Goal: Information Seeking & Learning: Learn about a topic

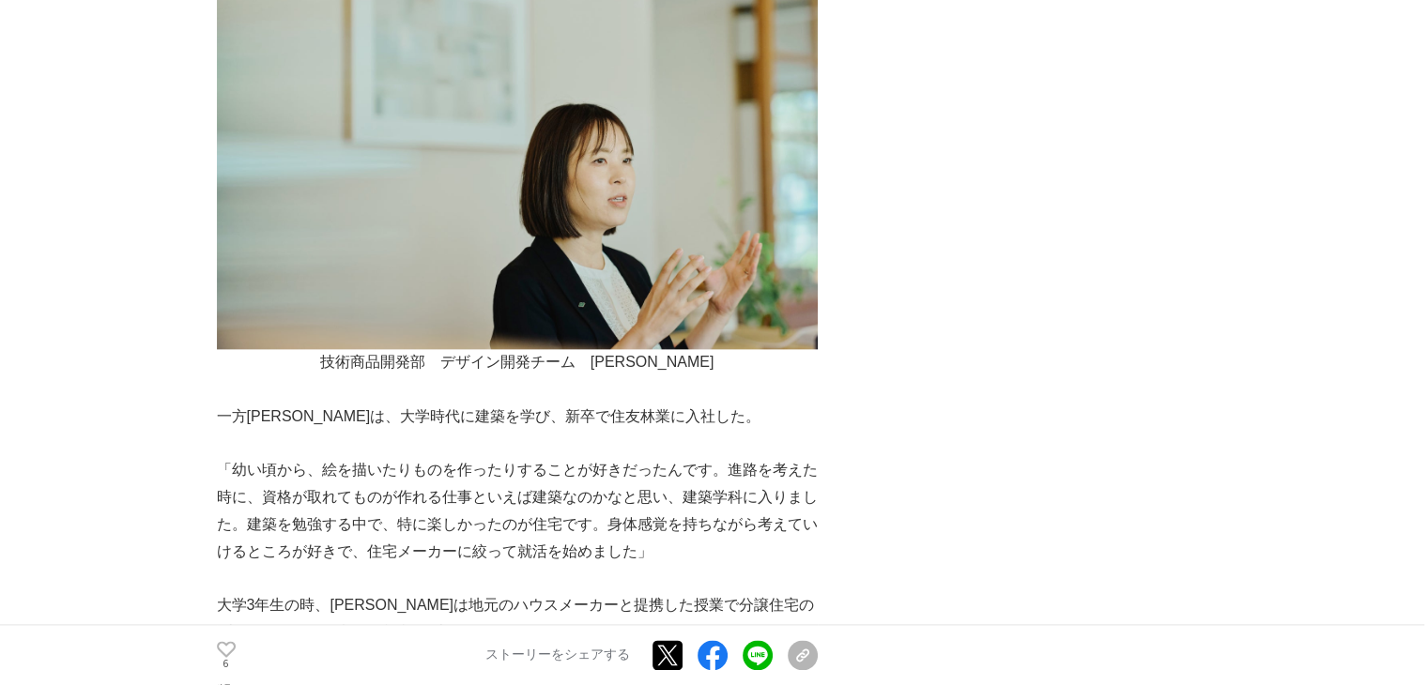
scroll to position [2347, 0]
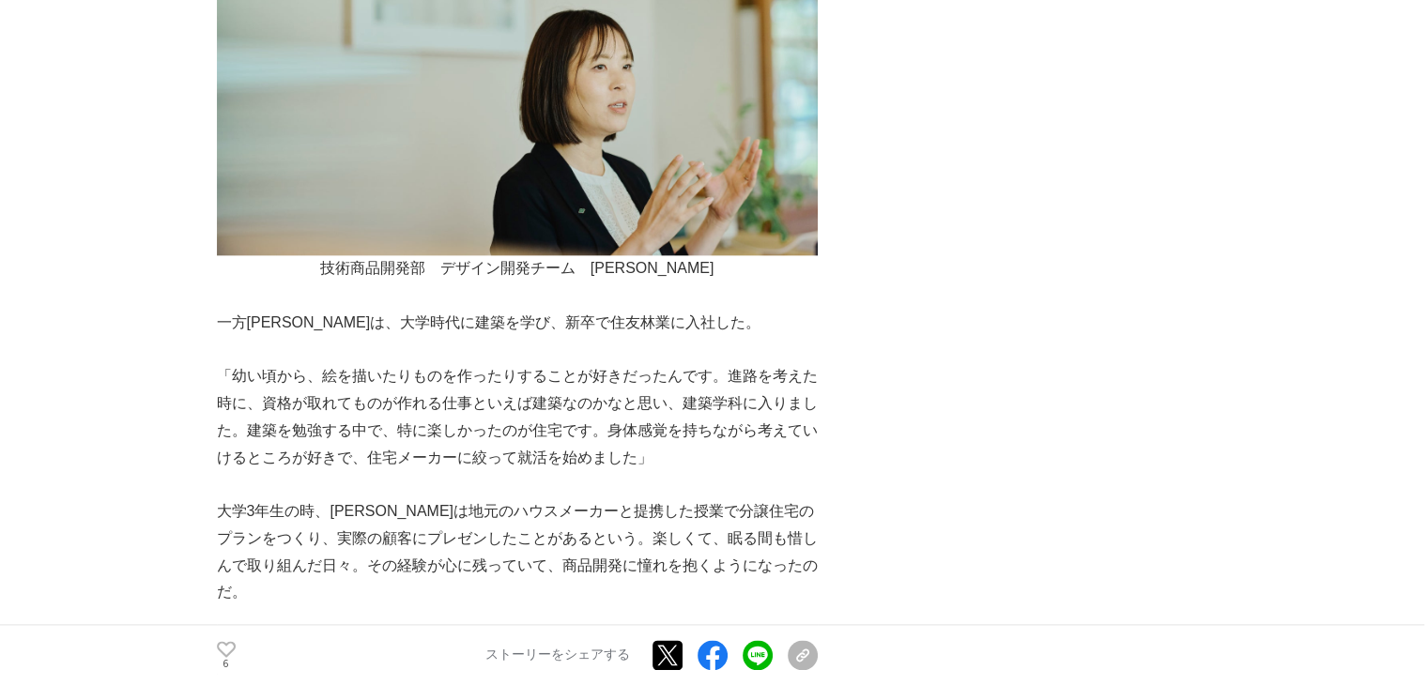
drag, startPoint x: 576, startPoint y: 473, endPoint x: 551, endPoint y: 575, distance: 105.4
drag, startPoint x: 551, startPoint y: 575, endPoint x: 991, endPoint y: 521, distance: 443.6
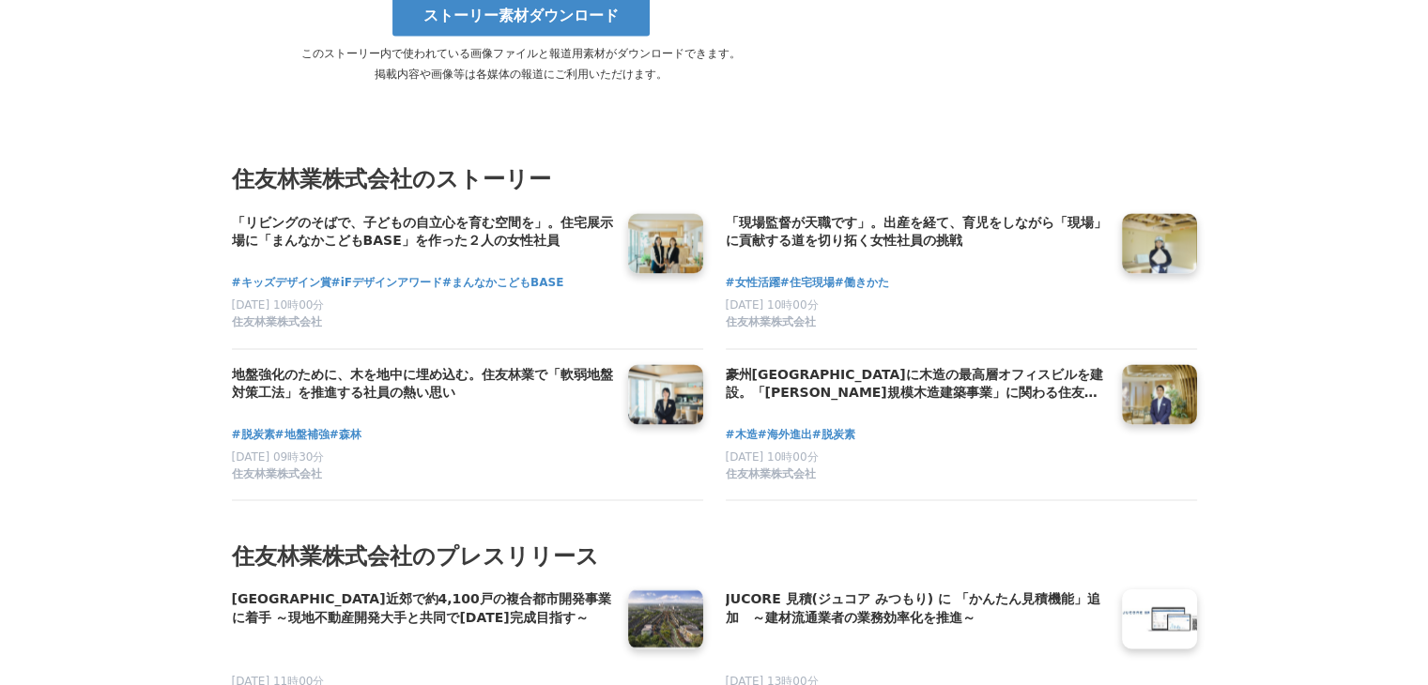
scroll to position [10326, 0]
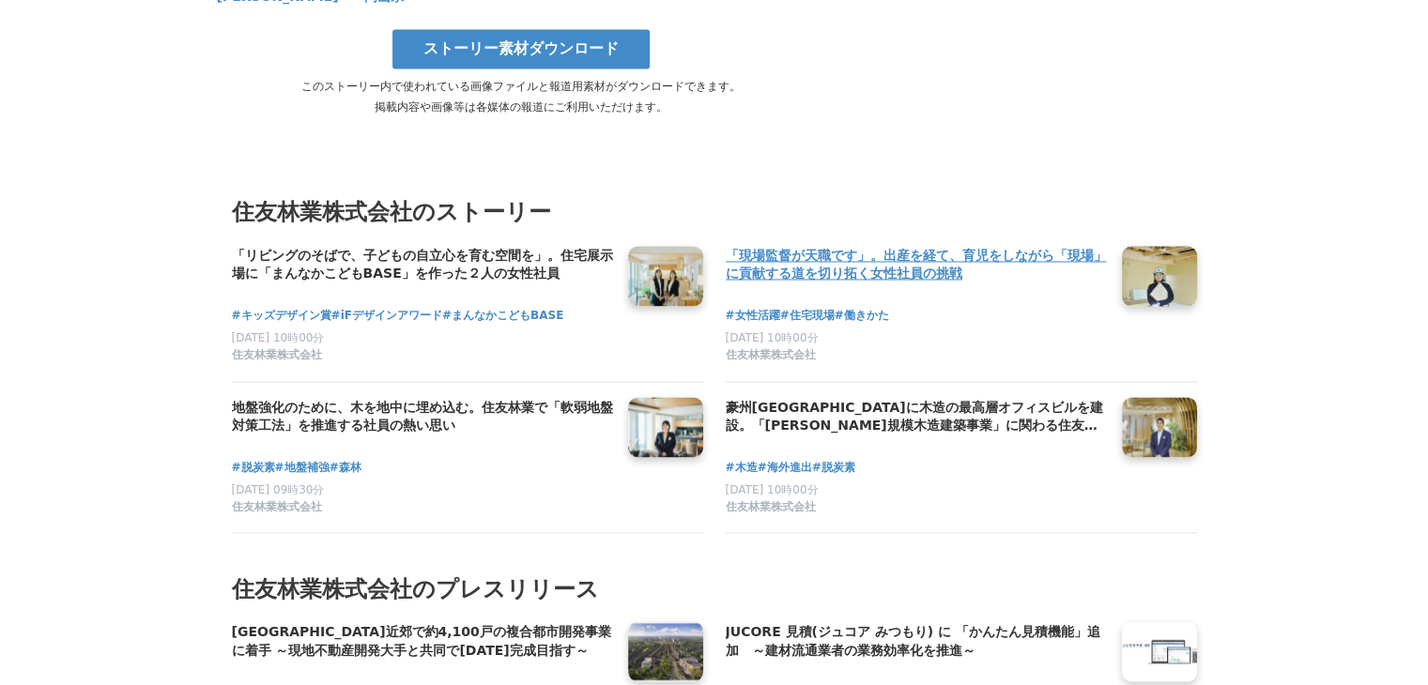
click at [1146, 239] on link at bounding box center [1159, 275] width 90 height 72
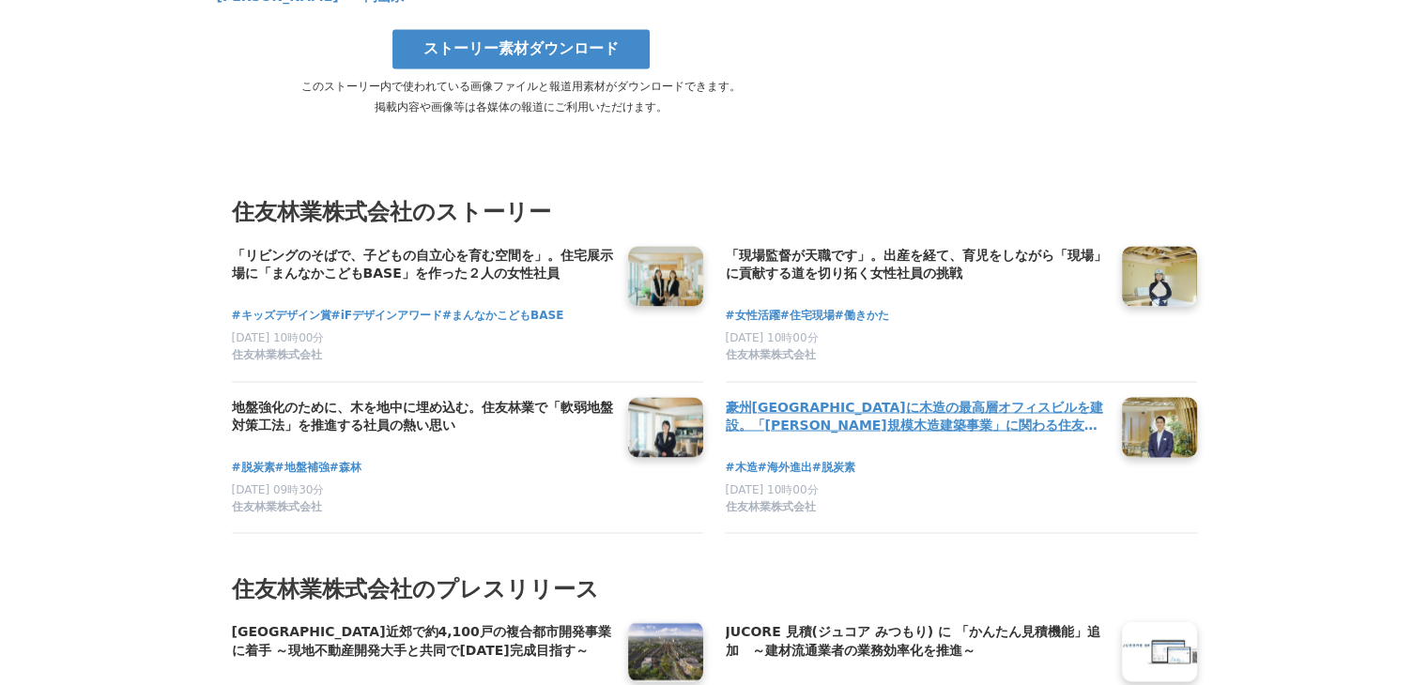
click at [850, 397] on h4 "豪州[GEOGRAPHIC_DATA]に木造の最高層オフィスビルを建設。「[PERSON_NAME]規模木造建築事業」に関わる住友林業社員のキャリアと展望" at bounding box center [916, 416] width 381 height 38
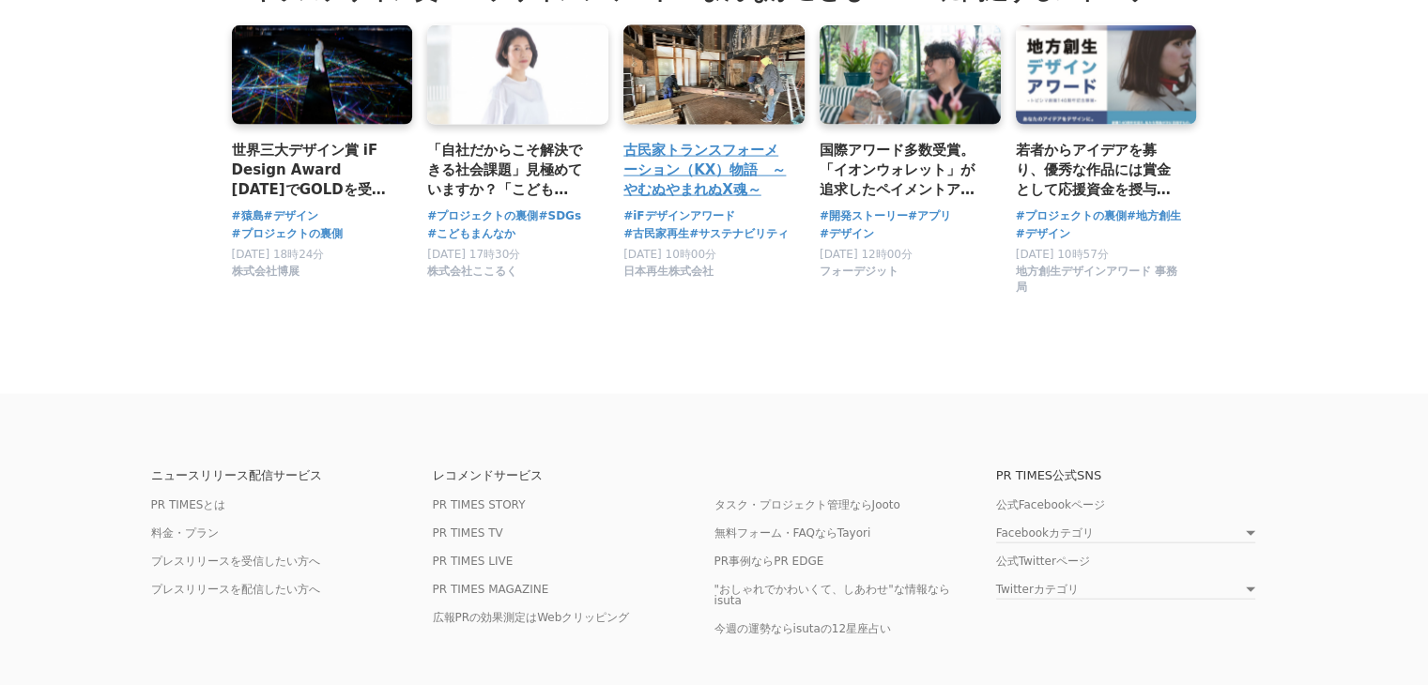
scroll to position [11314, 0]
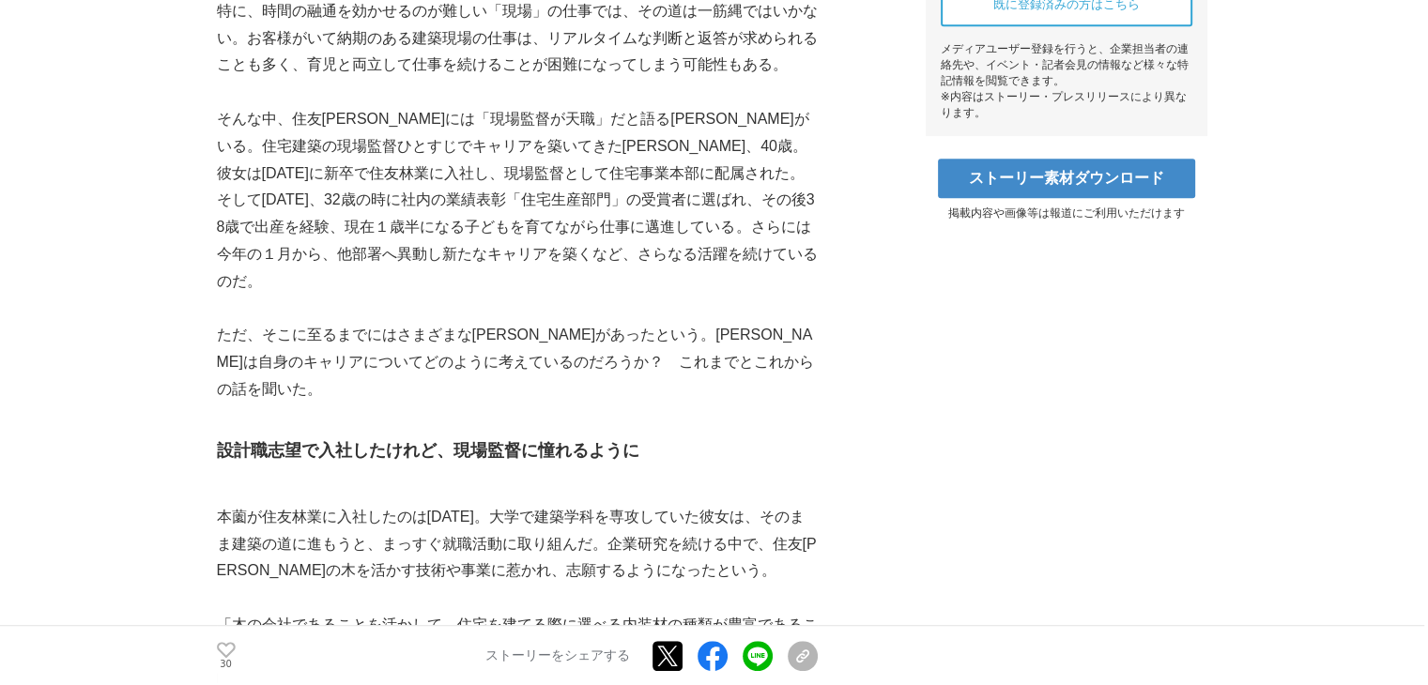
scroll to position [939, 0]
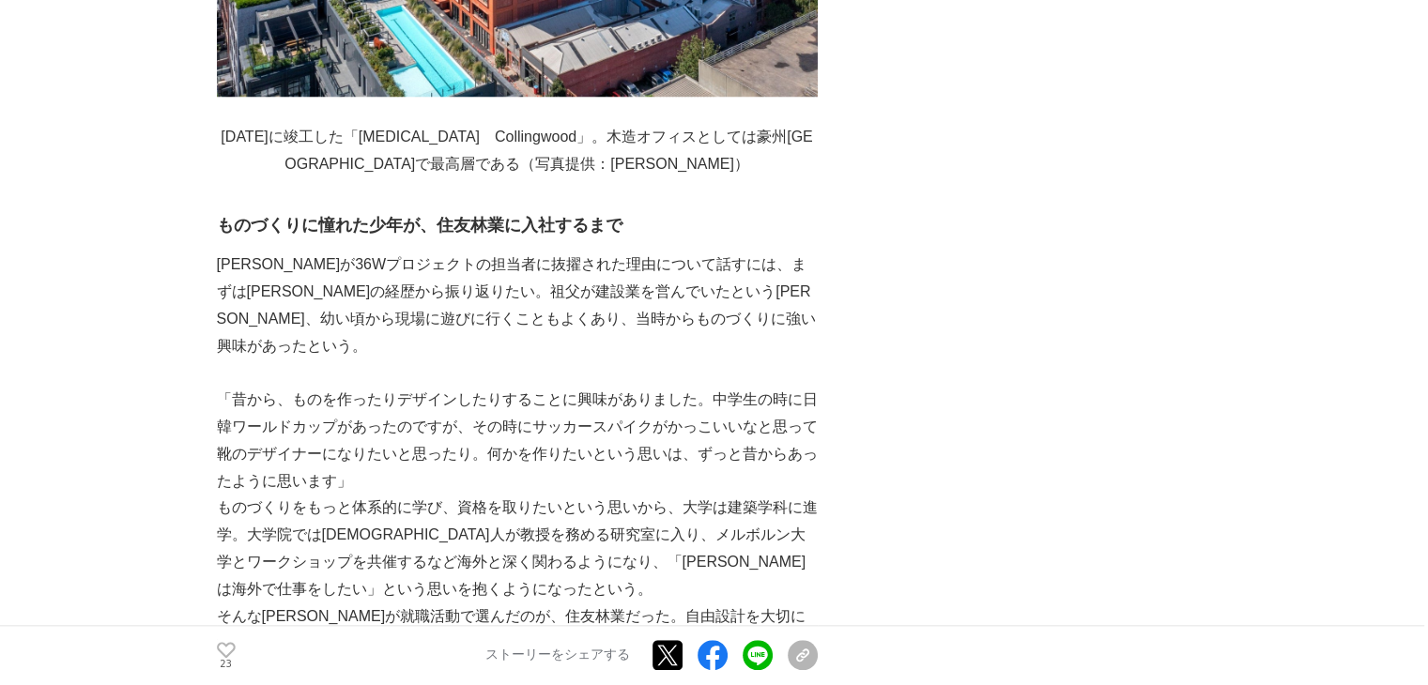
scroll to position [1596, 0]
